Goal: Task Accomplishment & Management: Use online tool/utility

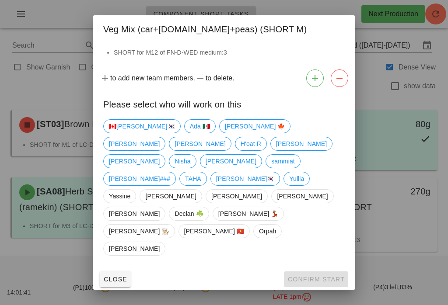
scroll to position [14, 0]
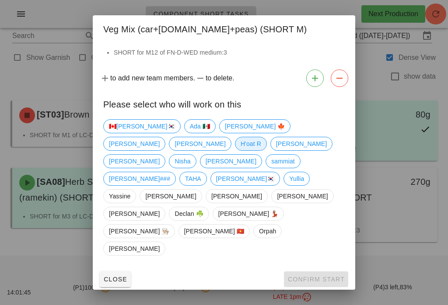
click at [261, 150] on span "H'oat R" at bounding box center [251, 143] width 21 height 13
click at [335, 272] on button "Confirm Start" at bounding box center [316, 280] width 64 height 16
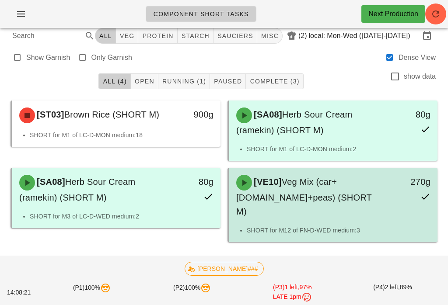
scroll to position [0, 0]
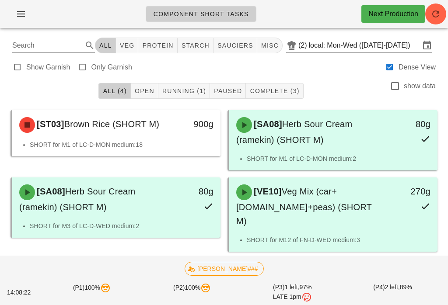
click at [135, 42] on span "veg" at bounding box center [126, 45] width 15 height 7
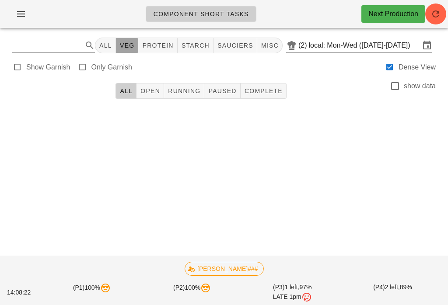
type input "team:veg"
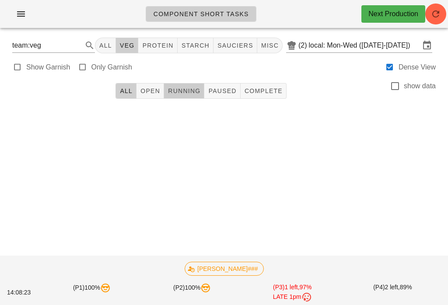
click at [189, 88] on span "Running" at bounding box center [184, 90] width 33 height 7
click at [157, 87] on span "Open" at bounding box center [150, 90] width 20 height 7
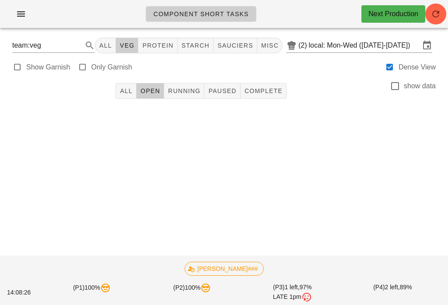
click at [128, 90] on span "All" at bounding box center [125, 90] width 13 height 7
click at [115, 41] on button "All" at bounding box center [105, 46] width 21 height 16
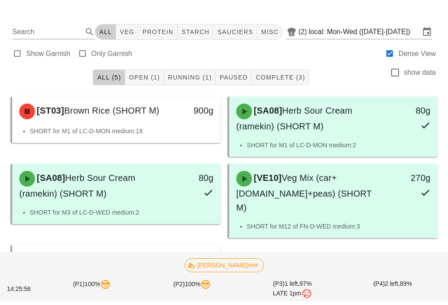
scroll to position [49, 0]
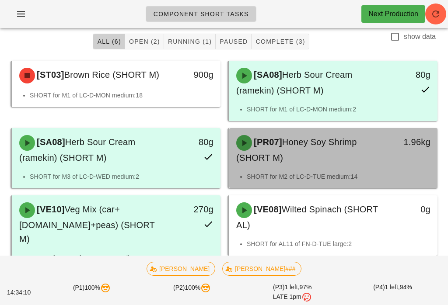
click at [381, 158] on div "[PR07] Honey Soy Shrimp (SHORT M)" at bounding box center [308, 150] width 154 height 40
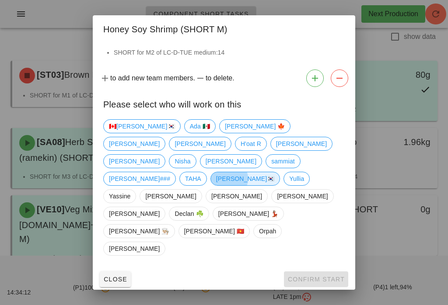
click at [216, 185] on span "[PERSON_NAME]🇰🇷" at bounding box center [245, 178] width 59 height 13
click at [342, 276] on span "Confirm Start" at bounding box center [315, 279] width 57 height 7
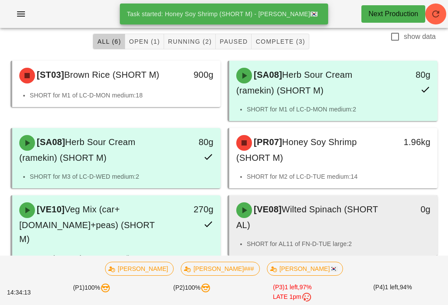
click at [398, 223] on div "0g" at bounding box center [409, 217] width 51 height 40
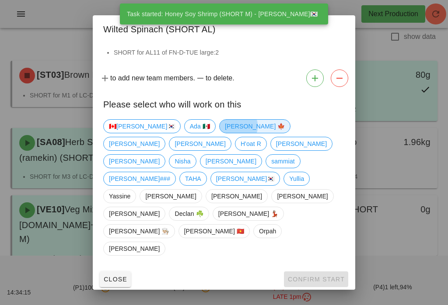
click at [225, 133] on span "[PERSON_NAME] 🍁" at bounding box center [255, 126] width 60 height 13
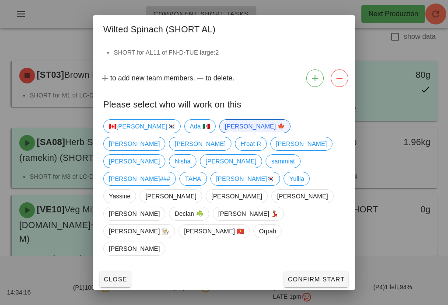
click at [346, 272] on button "Confirm Start" at bounding box center [316, 280] width 64 height 16
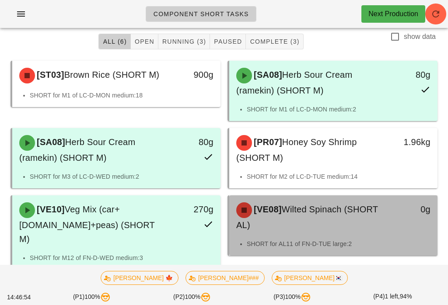
click at [381, 235] on div "[VE08] Wilted Spinach (SHORT AL)" at bounding box center [308, 217] width 154 height 40
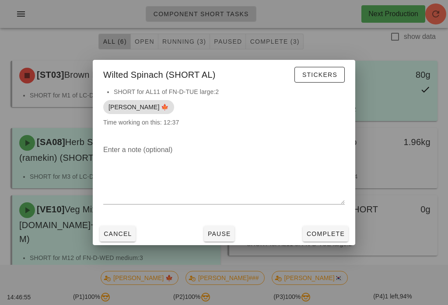
click at [328, 237] on span "Complete" at bounding box center [325, 234] width 38 height 7
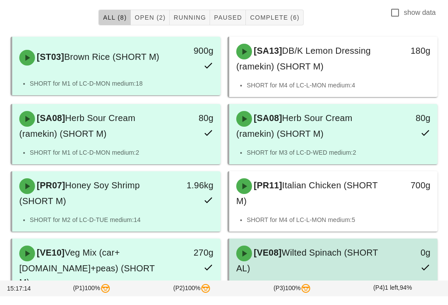
scroll to position [117, 0]
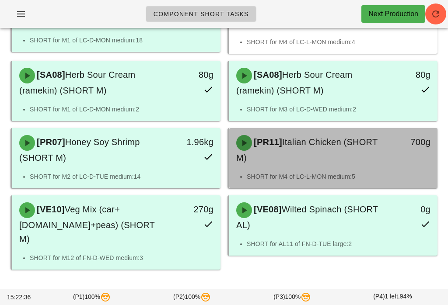
click at [349, 171] on div "[PR11] Italian Chicken (SHORT M) 700g" at bounding box center [333, 150] width 208 height 44
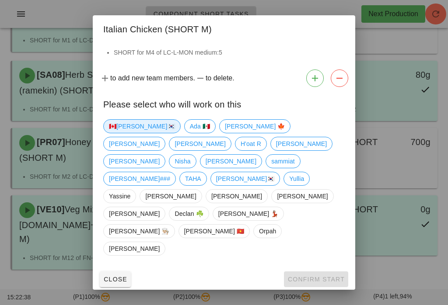
click at [121, 133] on span "🇨🇦[PERSON_NAME]🇰🇷" at bounding box center [142, 126] width 66 height 13
click at [332, 276] on span "Confirm Start" at bounding box center [315, 279] width 57 height 7
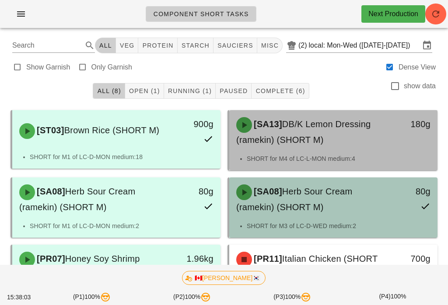
click at [282, 143] on span "DB/K Lemon Dressing (ramekin) (SHORT M)" at bounding box center [303, 131] width 134 height 25
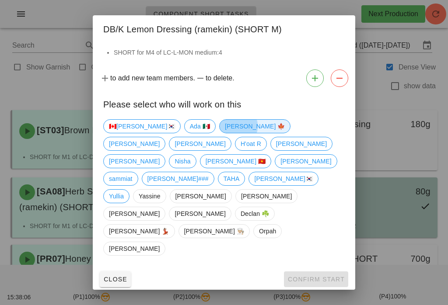
click at [225, 133] on span "[PERSON_NAME] 🍁" at bounding box center [255, 126] width 60 height 13
click at [304, 276] on span "Confirm Start" at bounding box center [315, 279] width 57 height 7
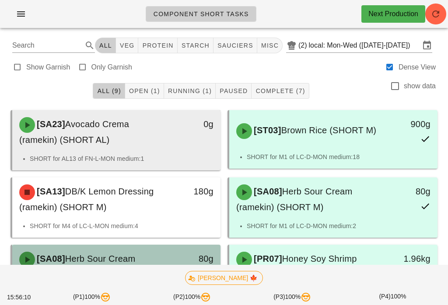
click at [161, 142] on div "[SA23] Avocado Crema (ramekin) (SHORT AL)" at bounding box center [91, 132] width 154 height 40
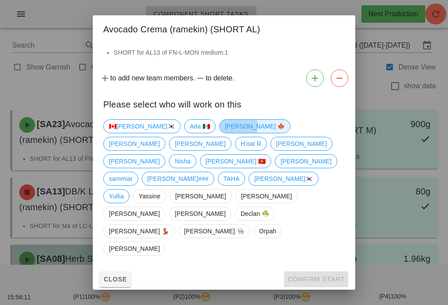
click at [225, 133] on span "[PERSON_NAME] 🍁" at bounding box center [255, 126] width 60 height 13
click at [329, 272] on button "Confirm Start" at bounding box center [316, 280] width 64 height 16
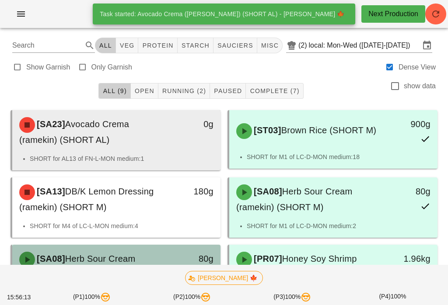
click at [129, 137] on div "[SA23] Avocado Crema (ramekin) (SHORT AL)" at bounding box center [91, 132] width 154 height 40
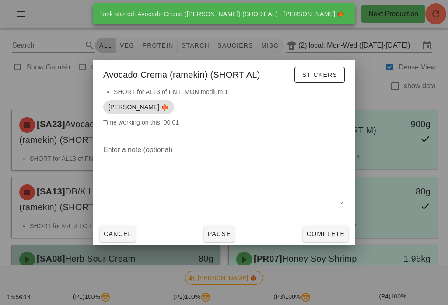
click at [341, 241] on button "Complete" at bounding box center [325, 234] width 45 height 16
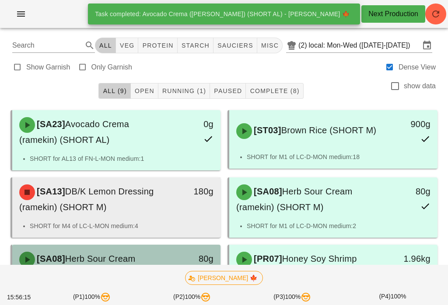
click at [103, 202] on span "DB/K Lemon Dressing (ramekin) (SHORT M)" at bounding box center [86, 199] width 134 height 25
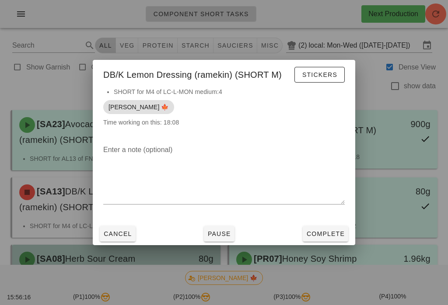
click at [335, 236] on span "Complete" at bounding box center [325, 234] width 38 height 7
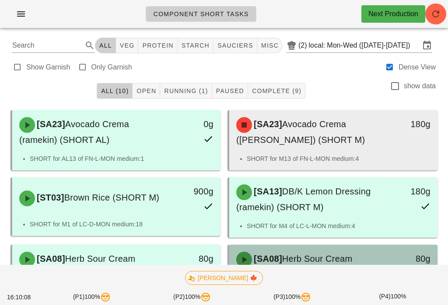
click at [373, 135] on div "[SA23] Avocado Crema (ramekin) (SHORT M)" at bounding box center [308, 132] width 154 height 40
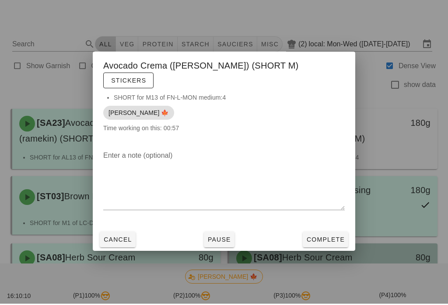
scroll to position [1, 0]
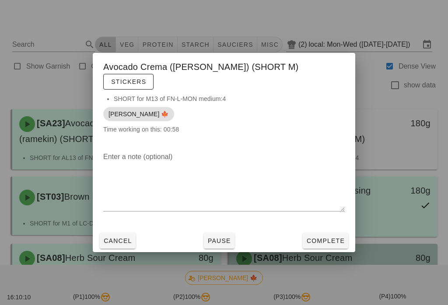
click at [317, 244] on span "Complete" at bounding box center [325, 241] width 38 height 7
